Goal: Information Seeking & Learning: Learn about a topic

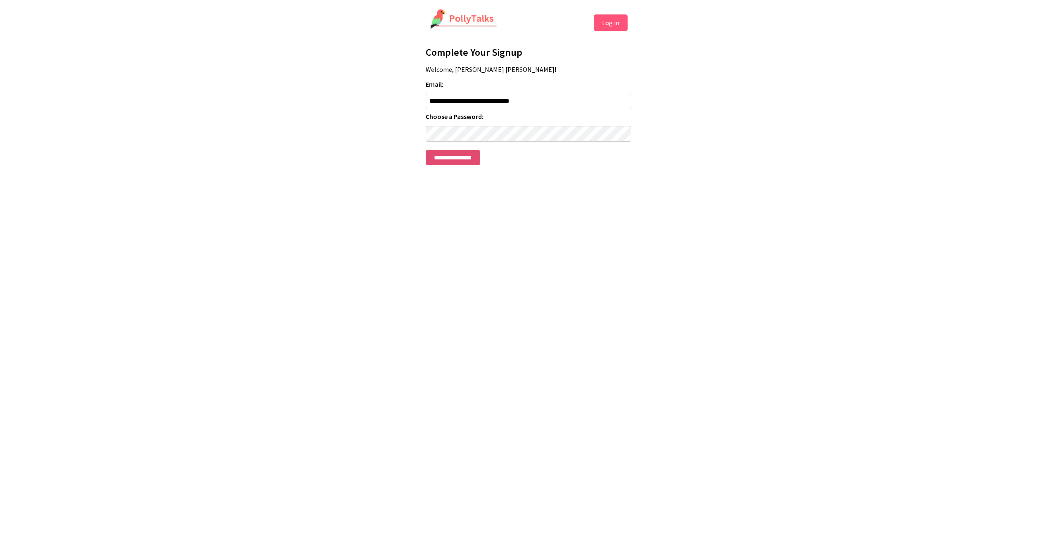
click at [471, 157] on input "**********" at bounding box center [453, 157] width 55 height 15
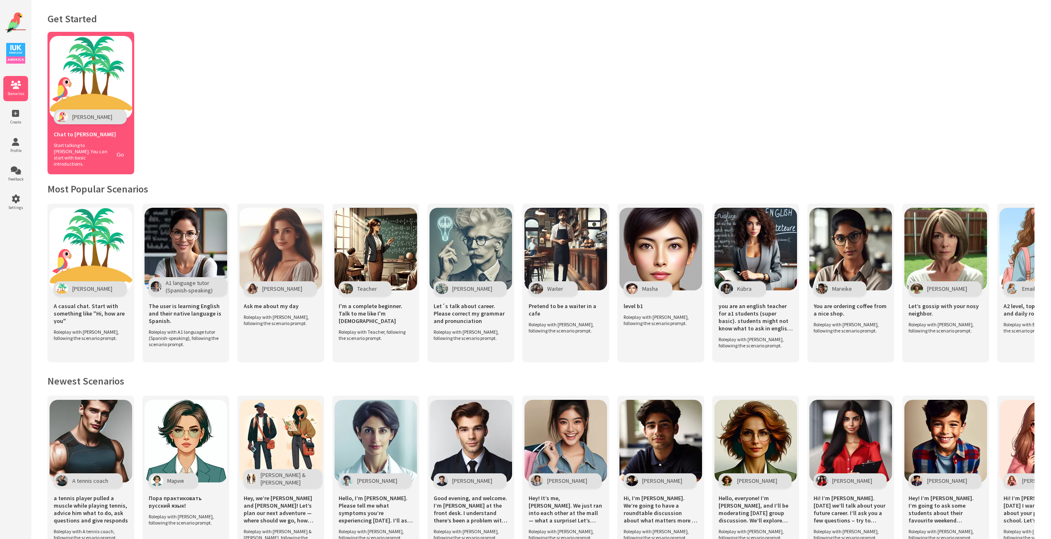
click at [95, 158] on span "Start talking to Polly. You can start with basic introductions." at bounding box center [81, 154] width 55 height 25
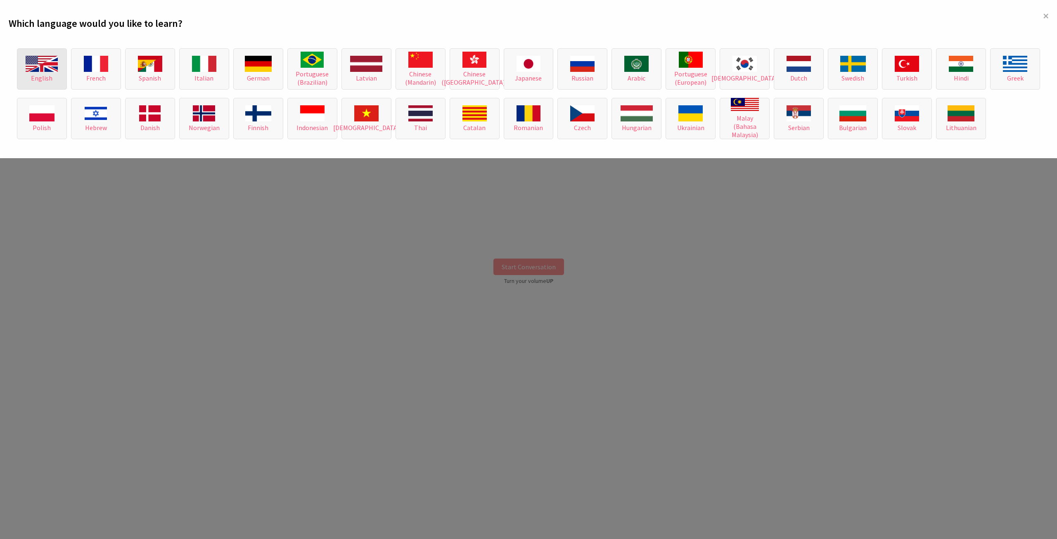
click at [51, 79] on span "English" at bounding box center [41, 78] width 21 height 8
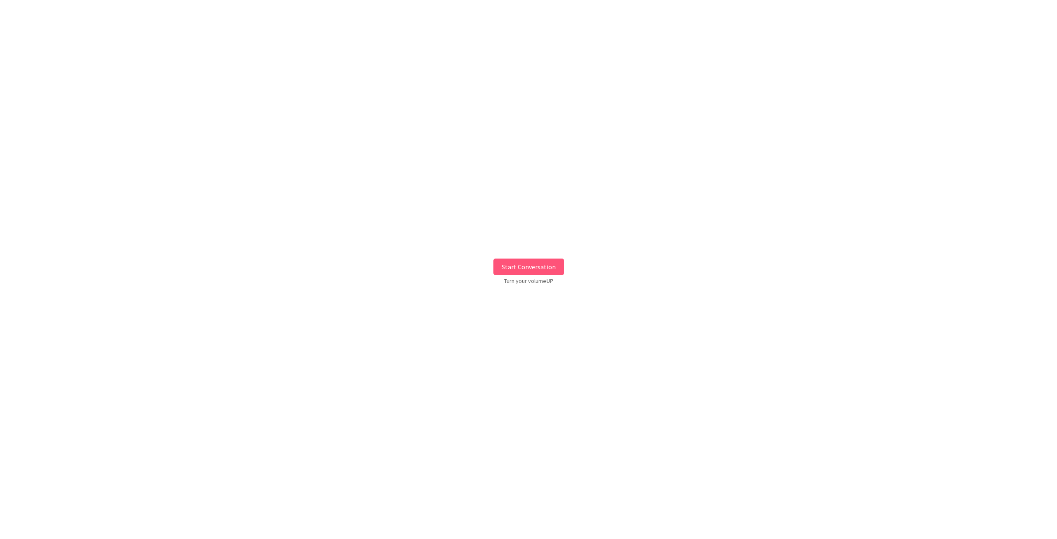
click at [503, 263] on button "Start Conversation" at bounding box center [529, 267] width 71 height 17
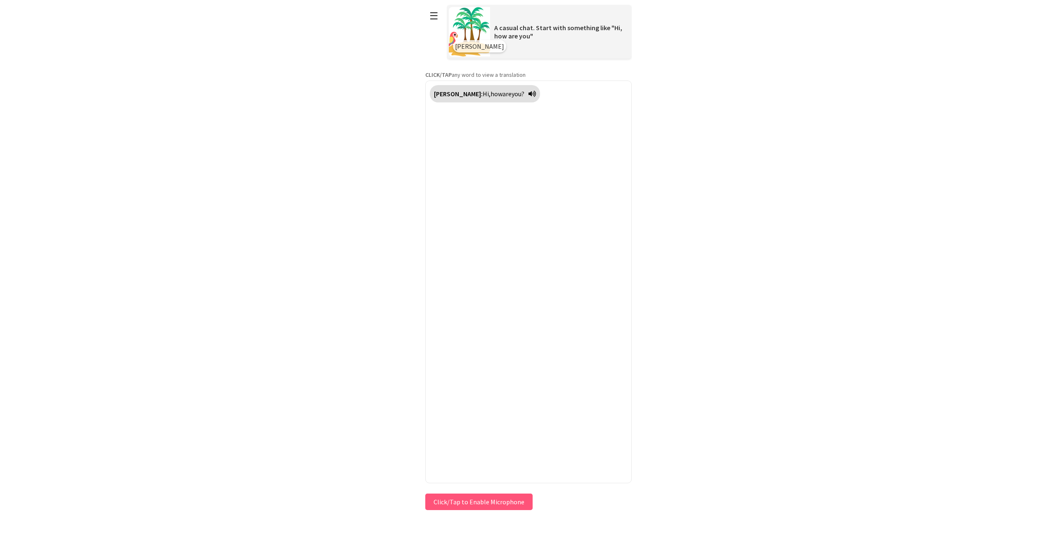
click at [488, 499] on button "Click/Tap to Enable Microphone" at bounding box center [478, 502] width 107 height 17
click at [438, 517] on button "Release to Stop Speaking" at bounding box center [466, 519] width 89 height 17
